Goal: Check status

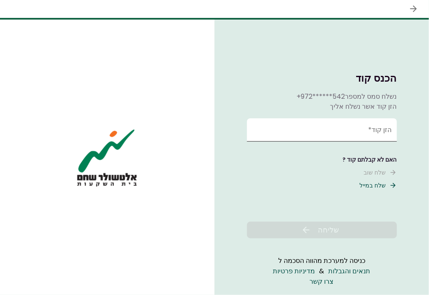
click at [312, 126] on input "הזן קוד *" at bounding box center [322, 129] width 150 height 23
type input "*"
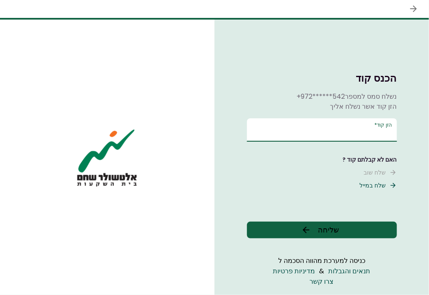
type input "******"
